Goal: Find specific page/section: Find specific page/section

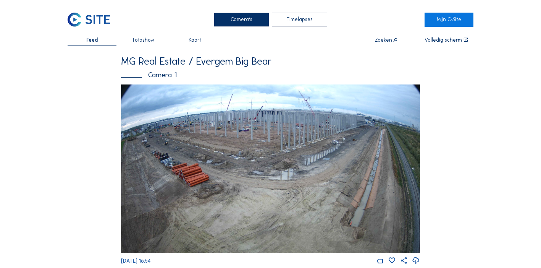
click at [266, 148] on img at bounding box center [271, 168] width 300 height 168
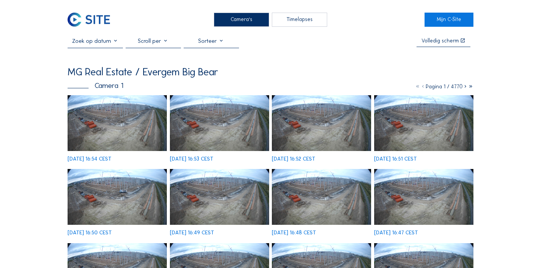
click at [141, 133] on img at bounding box center [117, 123] width 99 height 56
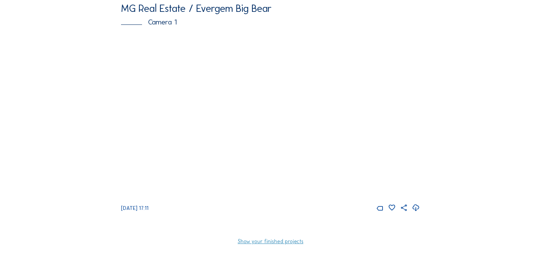
scroll to position [12, 0]
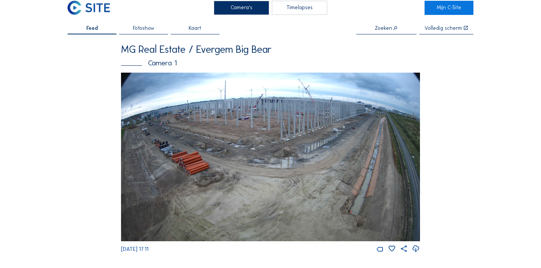
click at [246, 142] on img at bounding box center [271, 157] width 300 height 168
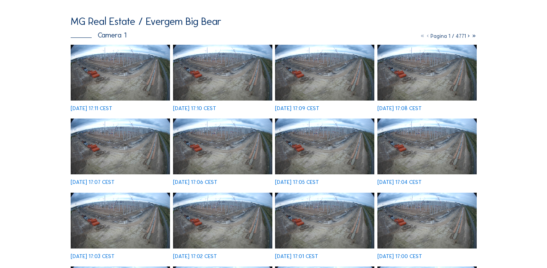
scroll to position [46, 0]
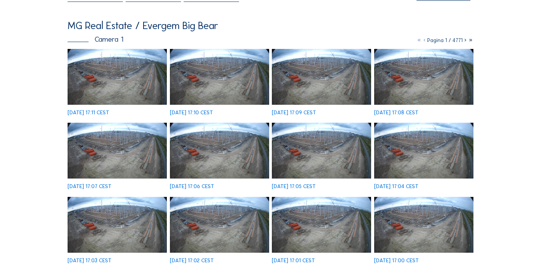
click at [118, 94] on img at bounding box center [117, 77] width 99 height 56
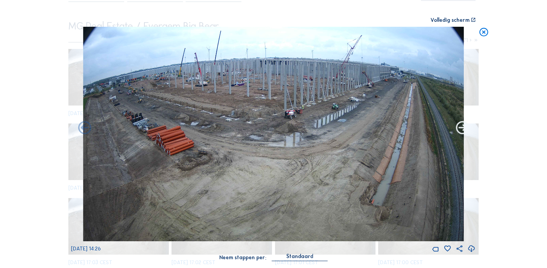
click at [460, 129] on icon at bounding box center [463, 128] width 16 height 16
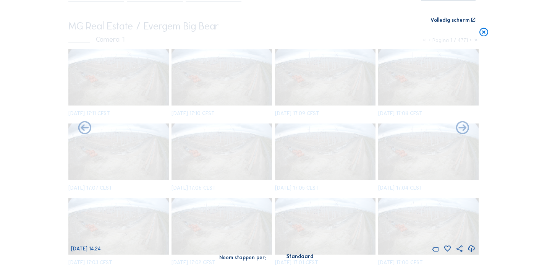
click at [460, 129] on icon at bounding box center [463, 128] width 16 height 16
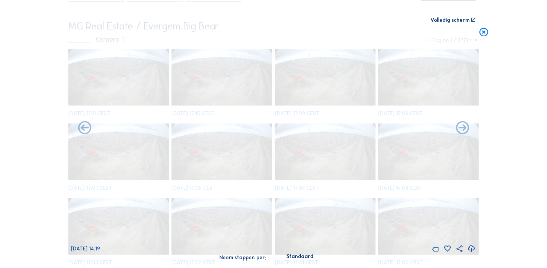
click at [460, 129] on icon at bounding box center [463, 128] width 16 height 16
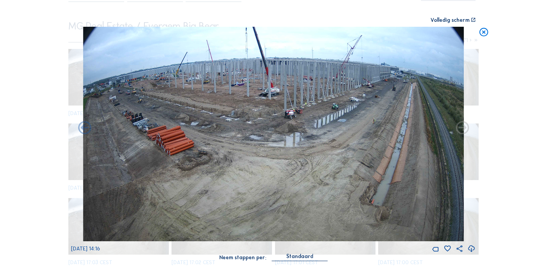
click at [460, 129] on icon at bounding box center [463, 128] width 16 height 16
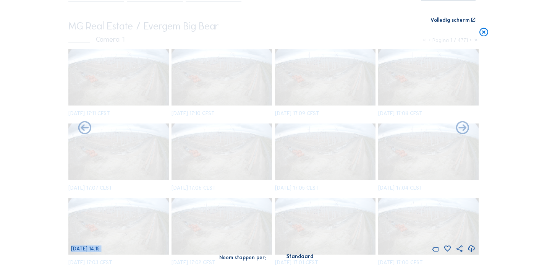
click at [460, 129] on icon at bounding box center [463, 128] width 16 height 16
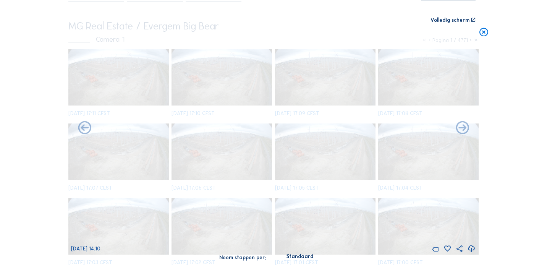
click at [460, 129] on icon at bounding box center [463, 128] width 16 height 16
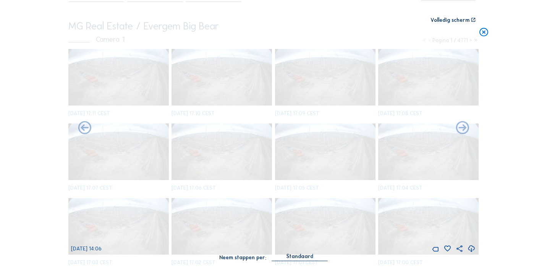
click at [460, 129] on icon at bounding box center [463, 128] width 16 height 16
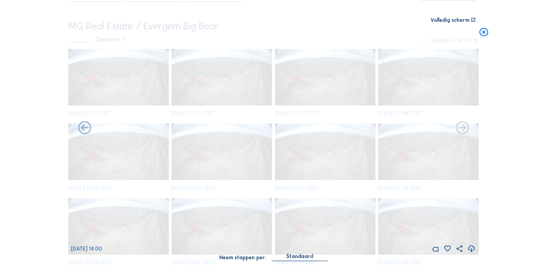
click at [460, 129] on icon at bounding box center [463, 128] width 16 height 16
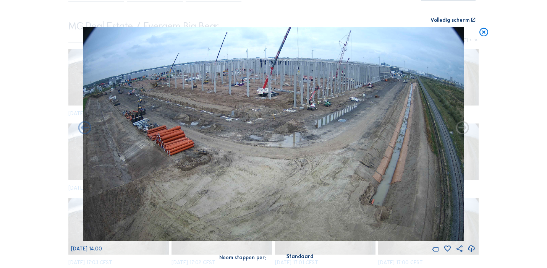
click at [460, 129] on icon at bounding box center [463, 128] width 16 height 16
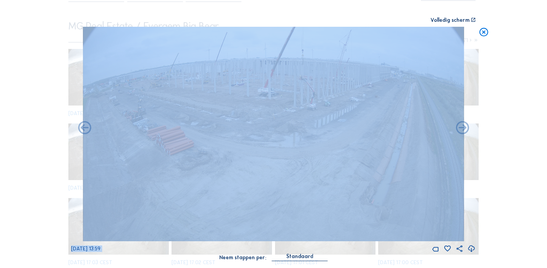
click at [460, 129] on div "Scroll om door de tijd te reizen | Druk op de 'Alt'-knop + scroll om te Zoomen …" at bounding box center [273, 134] width 547 height 268
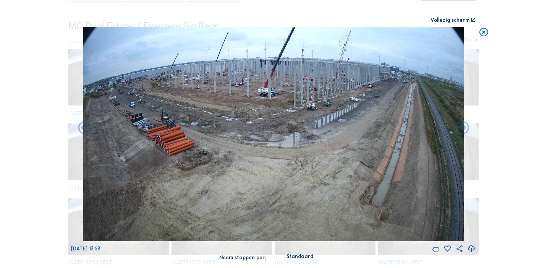
click at [460, 129] on icon at bounding box center [463, 128] width 16 height 16
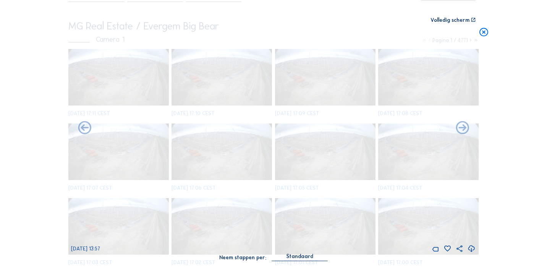
click at [460, 129] on icon at bounding box center [463, 128] width 16 height 16
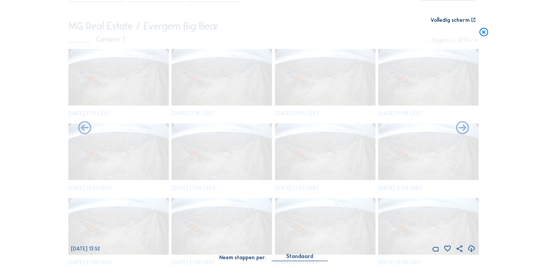
click at [460, 129] on icon at bounding box center [463, 128] width 16 height 16
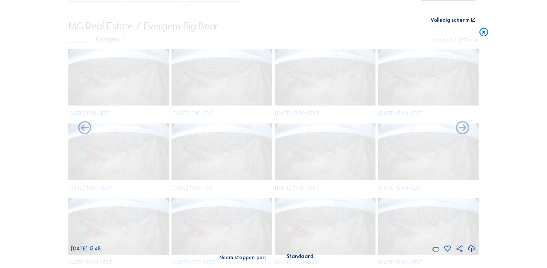
click at [460, 129] on icon at bounding box center [463, 128] width 16 height 16
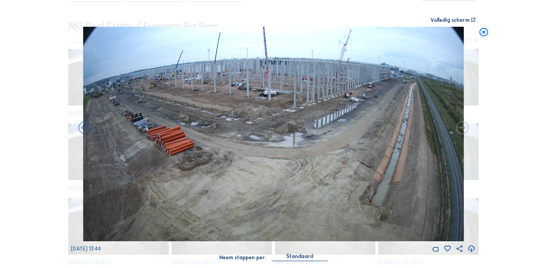
click at [460, 129] on icon at bounding box center [463, 128] width 16 height 16
click at [460, 129] on div "Scroll om door de tijd te reizen | Druk op de 'Alt'-knop + scroll om te Zoomen …" at bounding box center [273, 134] width 547 height 268
click at [460, 129] on icon at bounding box center [463, 128] width 16 height 16
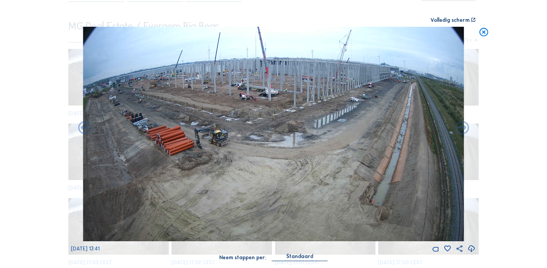
click at [460, 129] on icon at bounding box center [463, 128] width 16 height 16
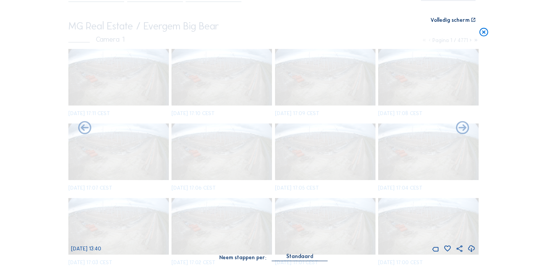
click at [460, 129] on icon at bounding box center [463, 128] width 16 height 16
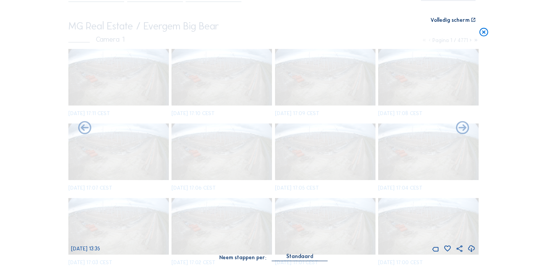
click at [460, 129] on icon at bounding box center [463, 128] width 16 height 16
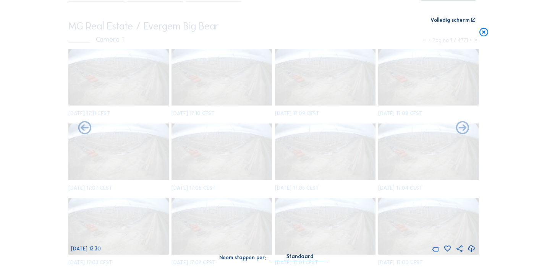
click at [460, 129] on icon at bounding box center [463, 128] width 16 height 16
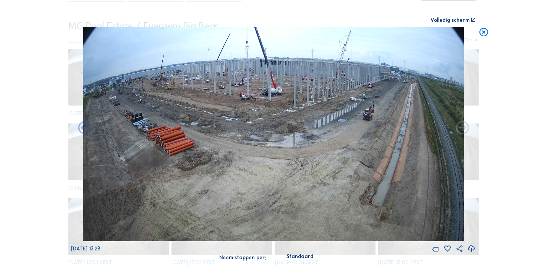
click at [460, 129] on icon at bounding box center [463, 128] width 16 height 16
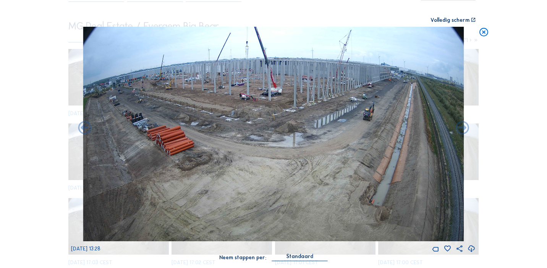
click at [460, 129] on icon at bounding box center [463, 128] width 16 height 16
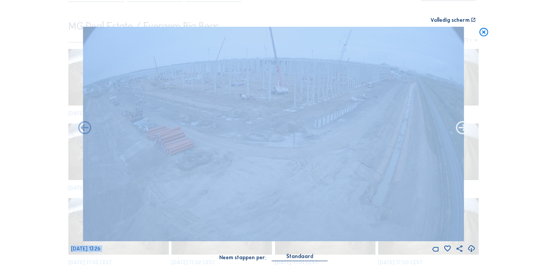
click at [461, 126] on icon at bounding box center [463, 128] width 16 height 16
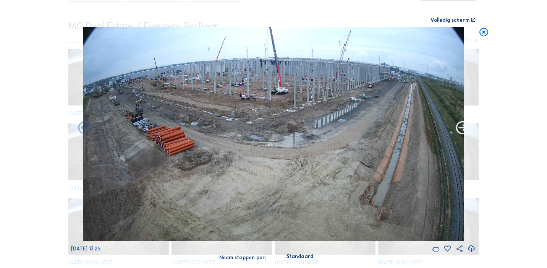
click at [461, 126] on icon at bounding box center [463, 128] width 16 height 16
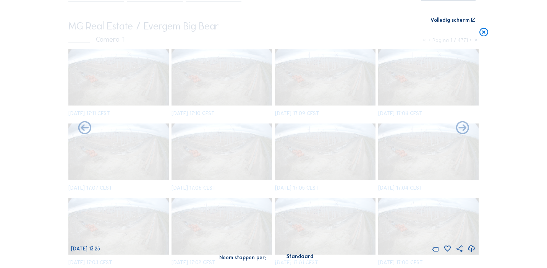
click at [461, 126] on icon at bounding box center [463, 128] width 16 height 16
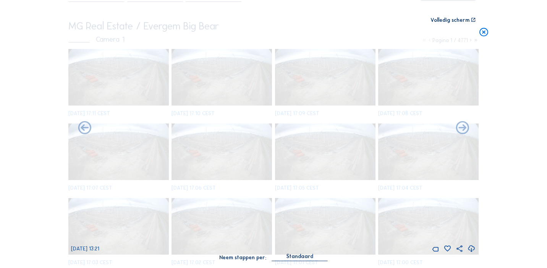
click at [461, 126] on icon at bounding box center [463, 128] width 16 height 16
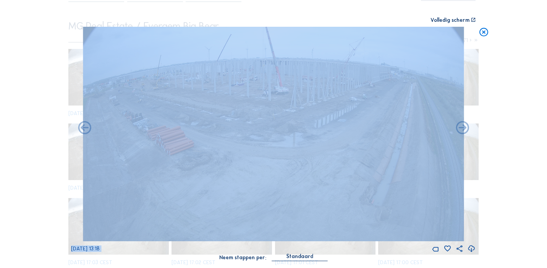
click at [254, 151] on img at bounding box center [273, 134] width 381 height 214
click at [461, 127] on icon at bounding box center [463, 128] width 16 height 16
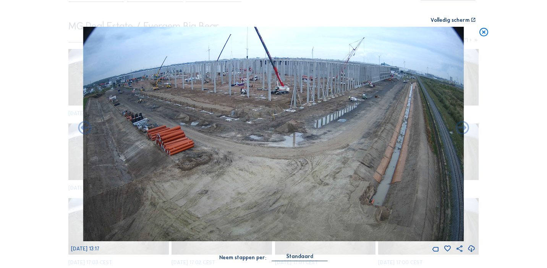
click at [471, 250] on icon at bounding box center [472, 248] width 8 height 9
